Goal: Task Accomplishment & Management: Complete application form

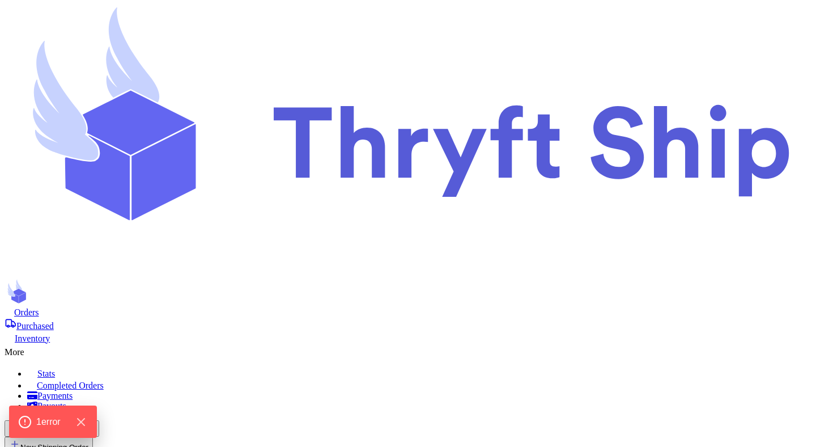
select select "unpaid"
select select "paid"
select select "unpaid"
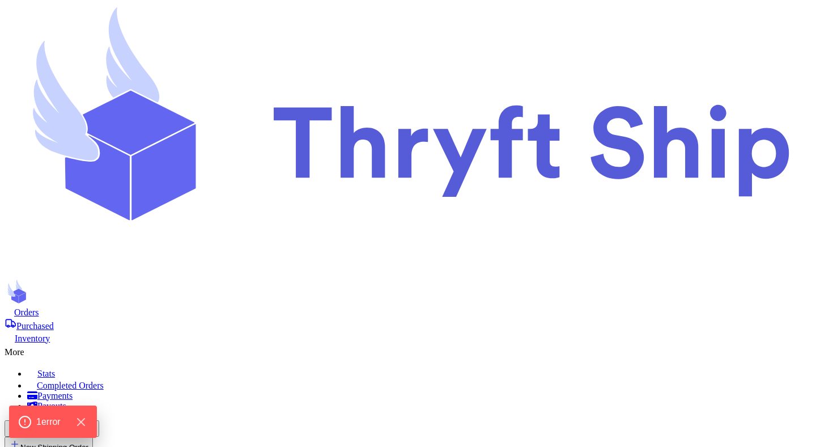
select select "unpaid"
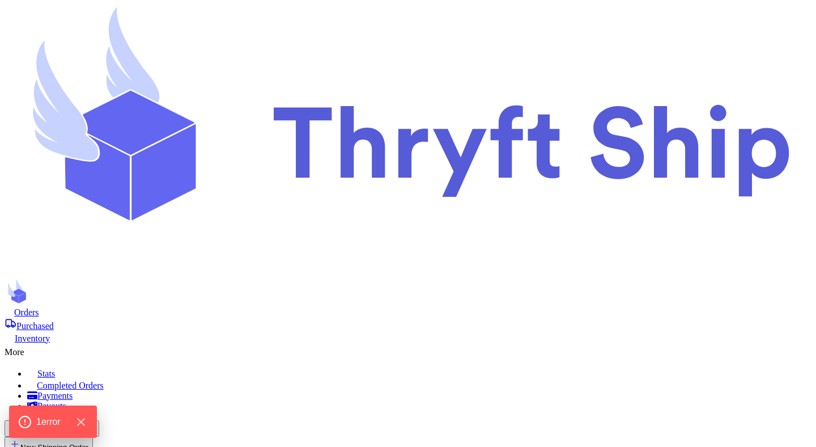
type input "item 1"
select select "paid"
type input "item 2"
select select "paid"
type input "item 3"
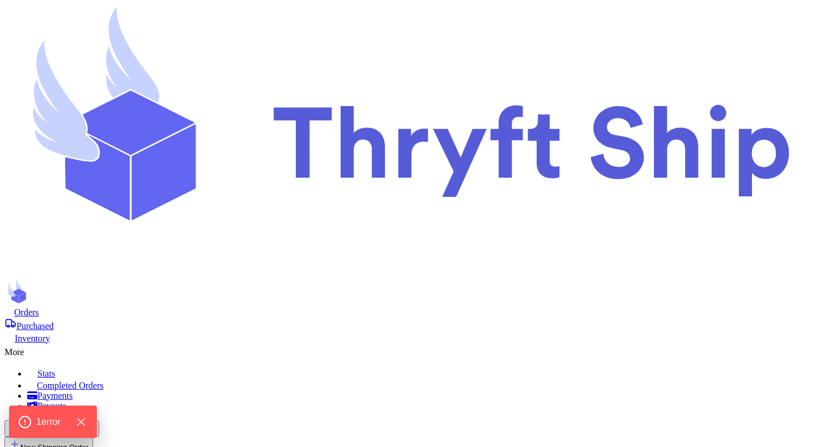
type input "item 4"
select select "unpaid"
type input "Item 5"
type input "0"
type input "100"
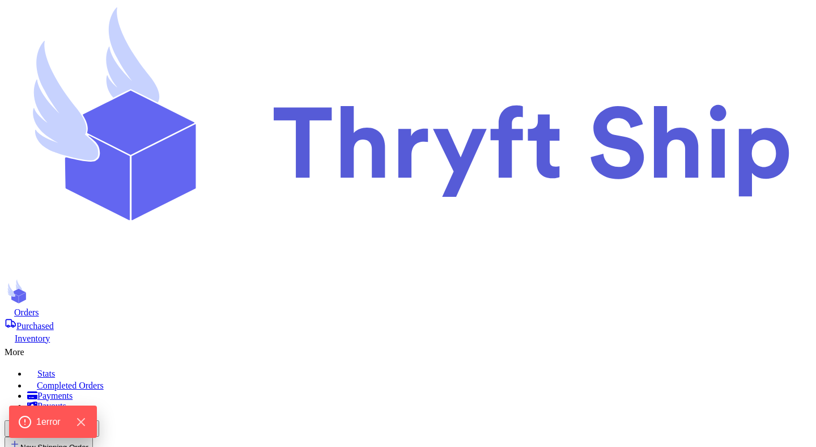
type input "40"
